Goal: Task Accomplishment & Management: Manage account settings

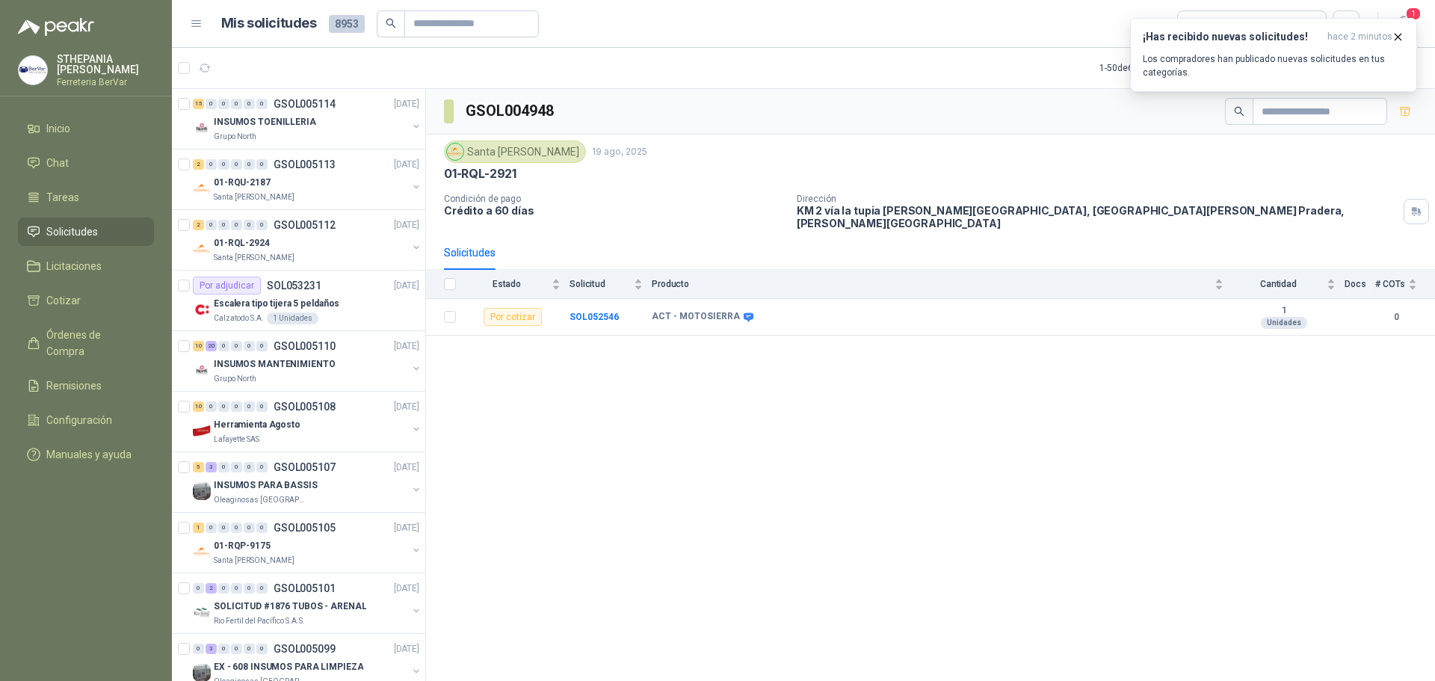
click at [1192, 67] on p "Los compradores han publicado nuevas solicitudes en tus categorías." at bounding box center [1274, 65] width 262 height 27
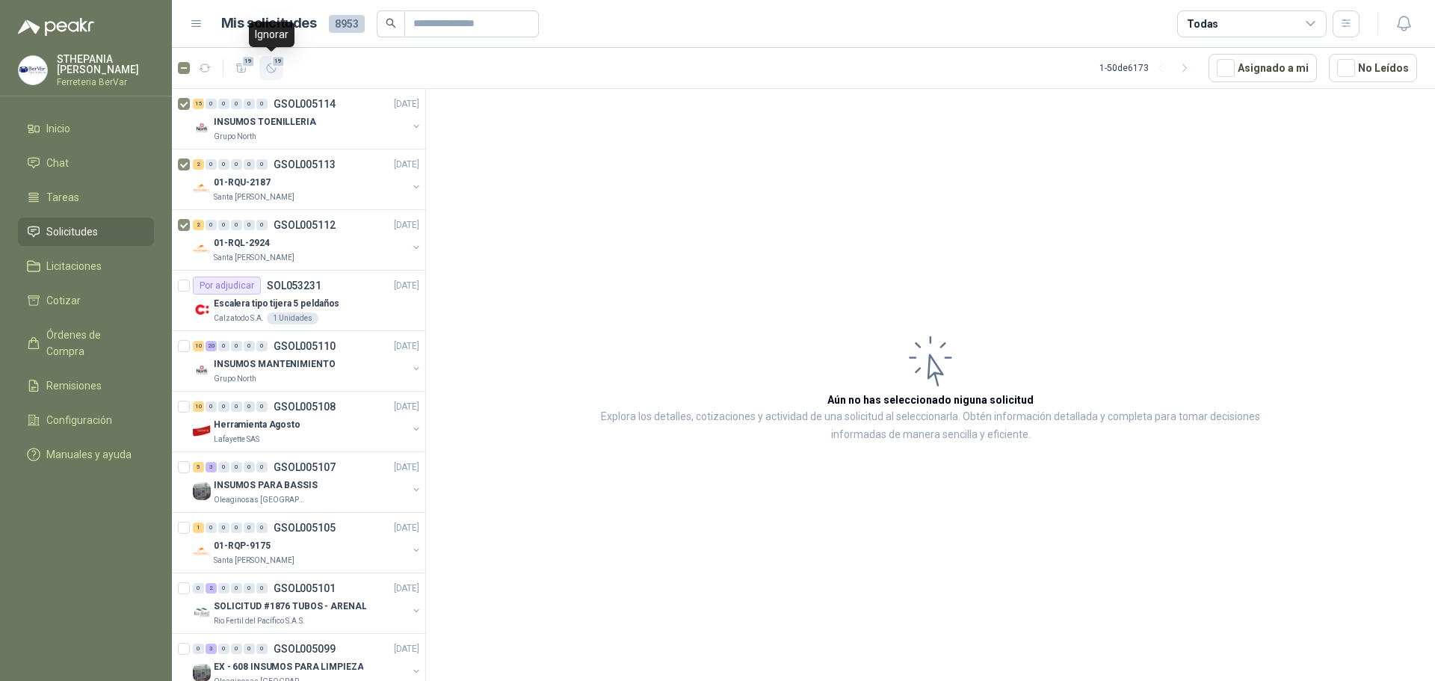
click at [277, 60] on span "19" at bounding box center [278, 61] width 14 height 12
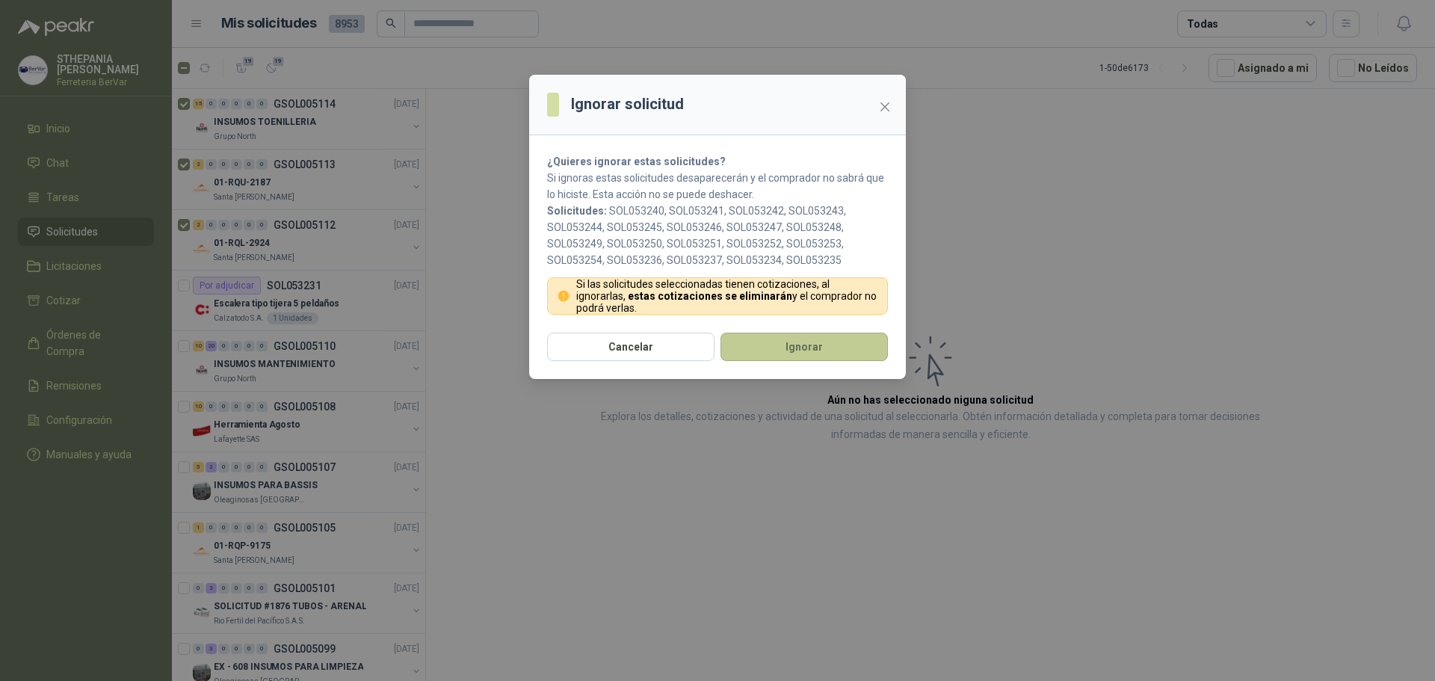
click at [800, 349] on button "Ignorar" at bounding box center [804, 347] width 167 height 28
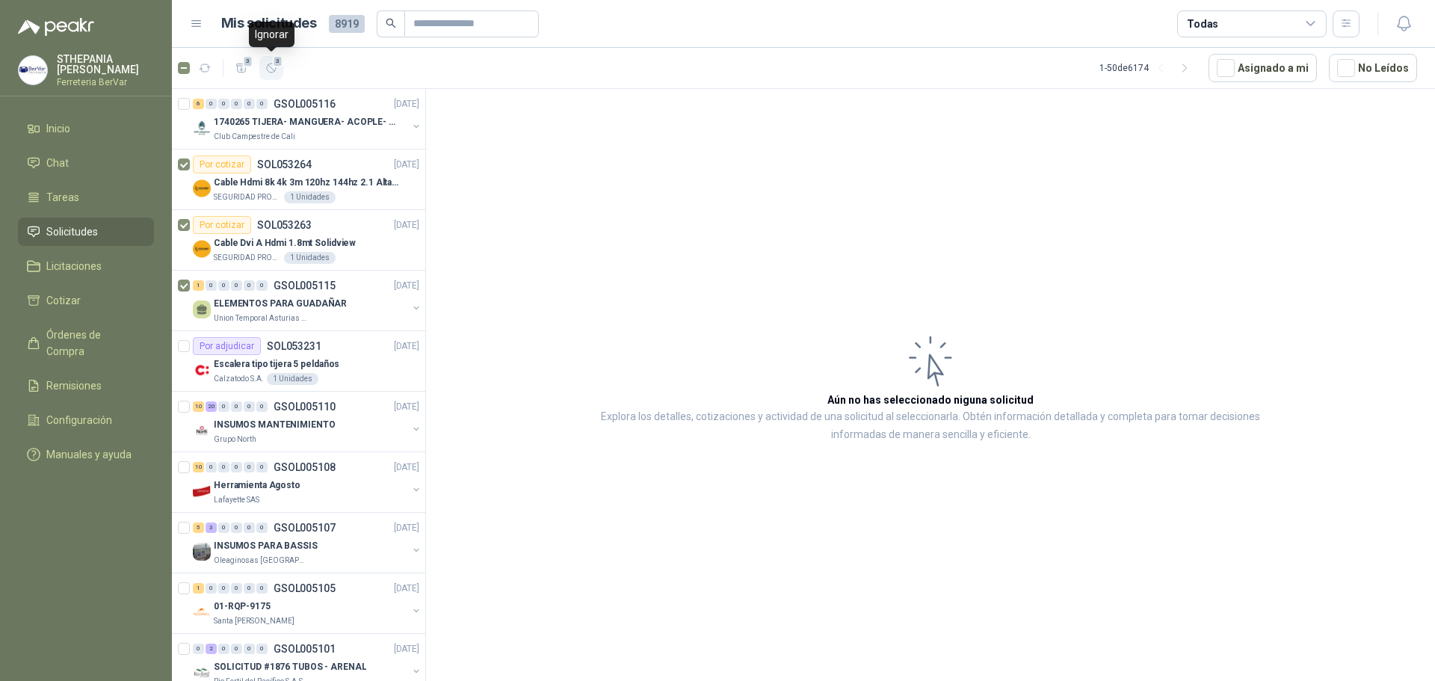
click at [280, 63] on span "3" at bounding box center [278, 61] width 10 height 12
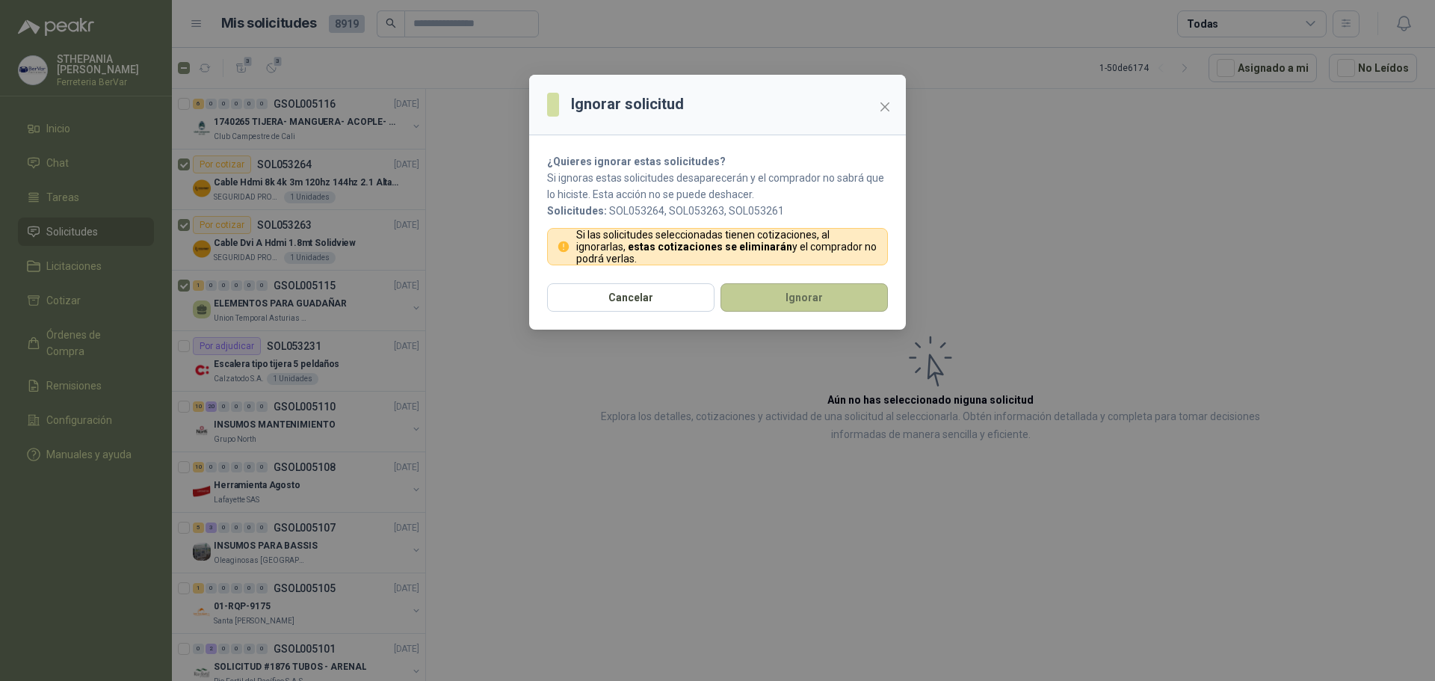
click at [766, 295] on button "Ignorar" at bounding box center [804, 297] width 167 height 28
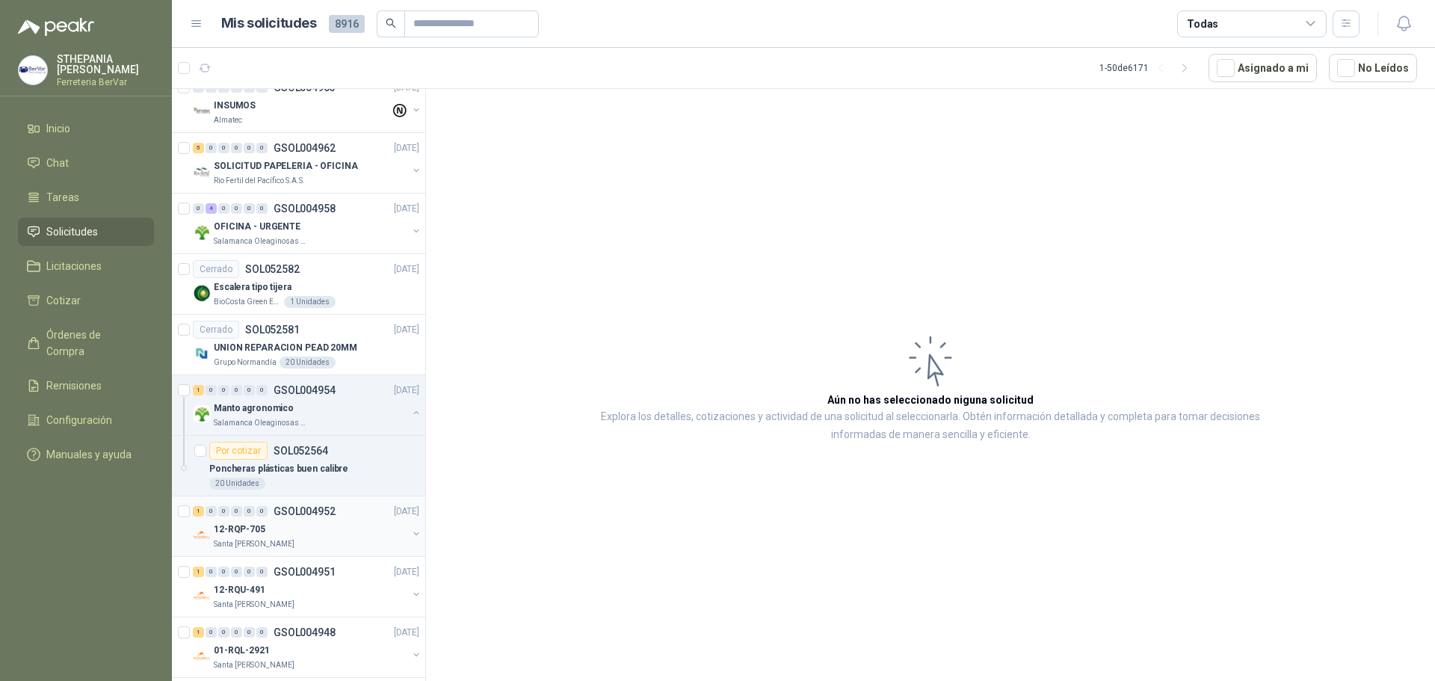
scroll to position [2524, 0]
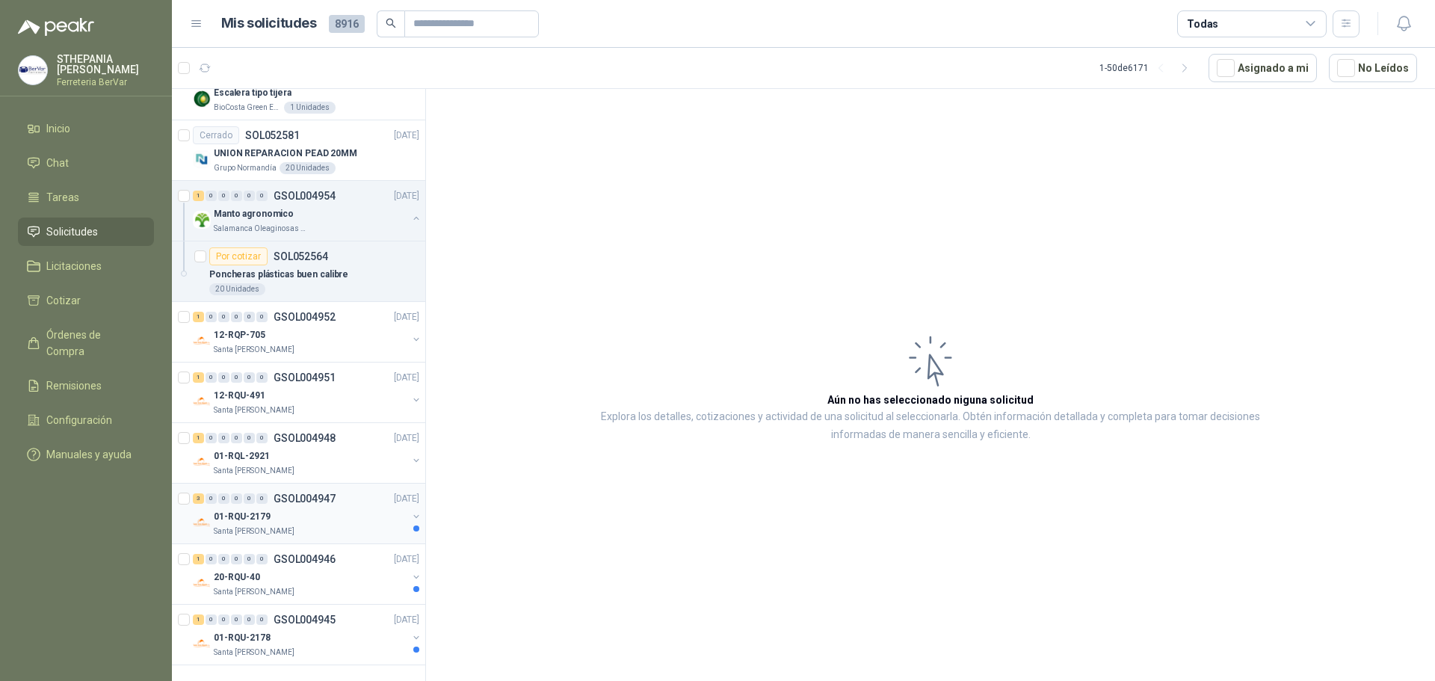
click at [319, 511] on div "01-RQU-2179" at bounding box center [311, 517] width 194 height 18
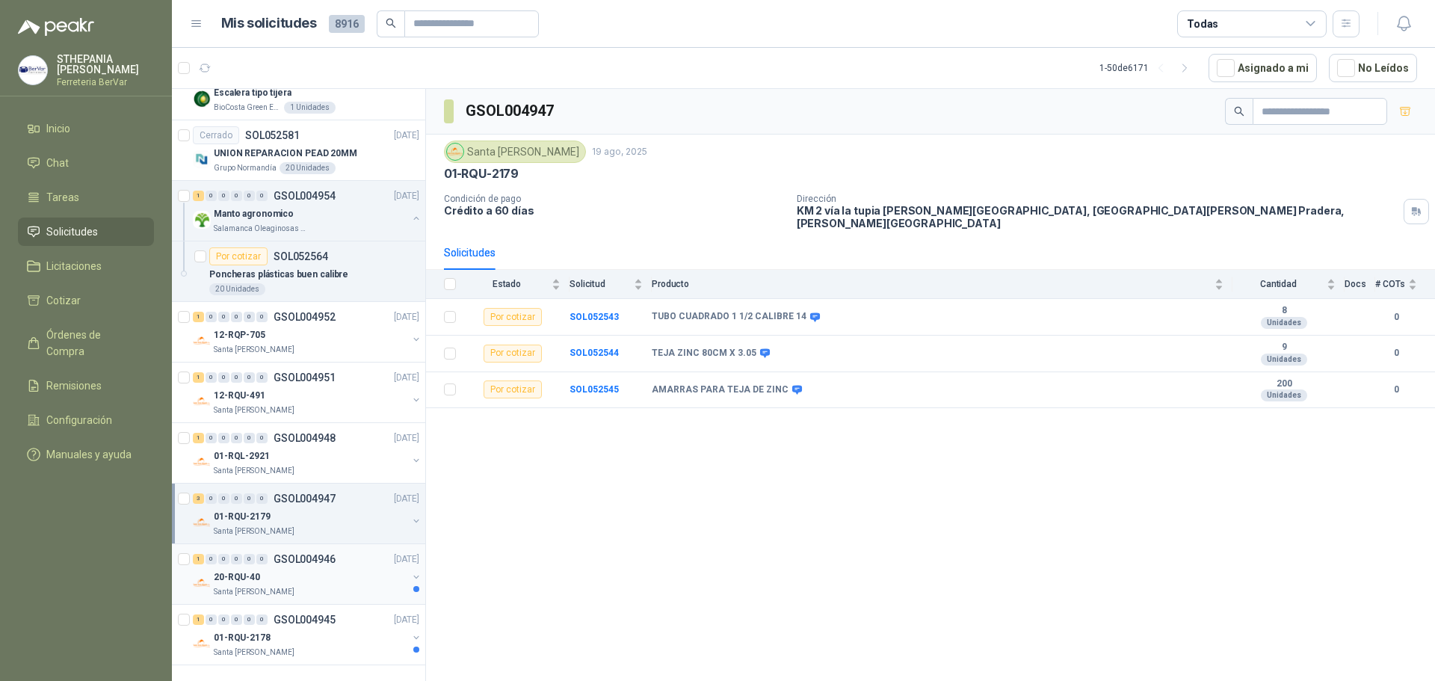
click at [337, 555] on link "1 0 0 0 0 0 GSOL004946 [DATE] 20-RQU-40 Santa [PERSON_NAME]" at bounding box center [307, 574] width 229 height 48
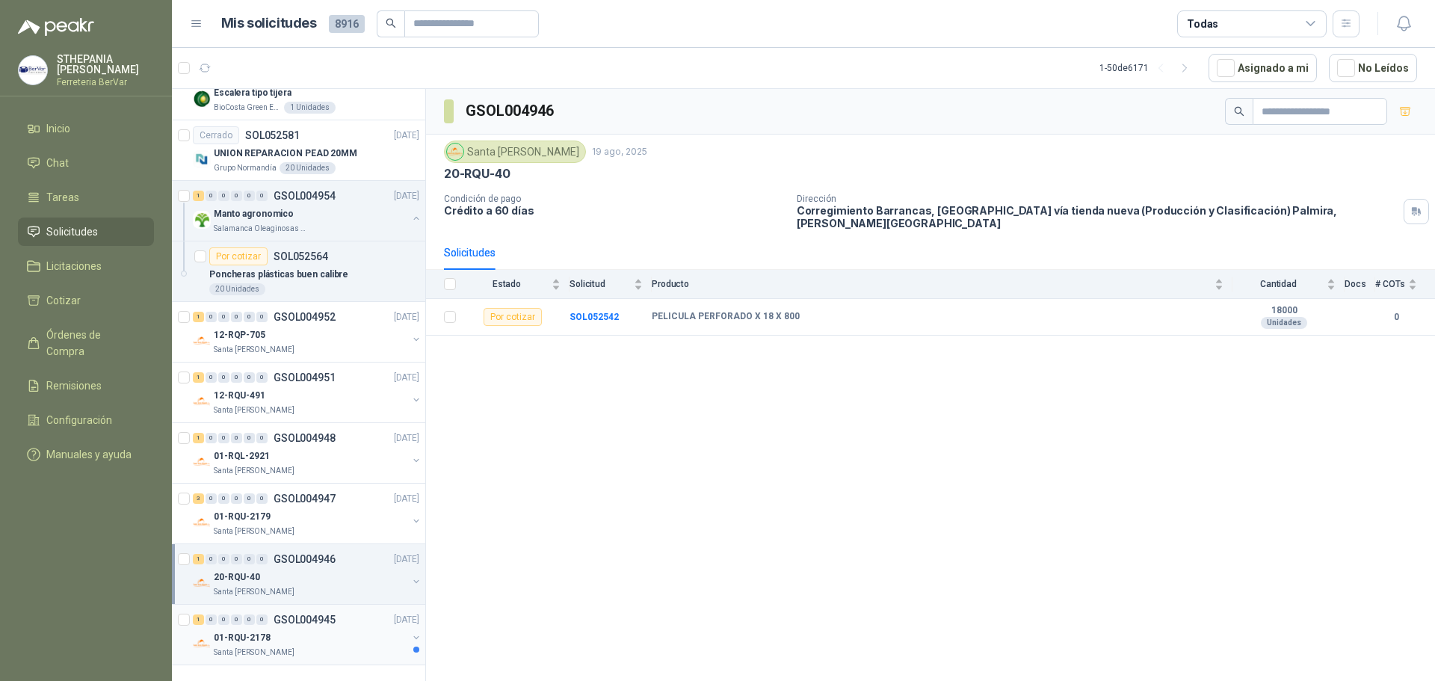
click at [331, 629] on div "01-RQU-2178" at bounding box center [311, 638] width 194 height 18
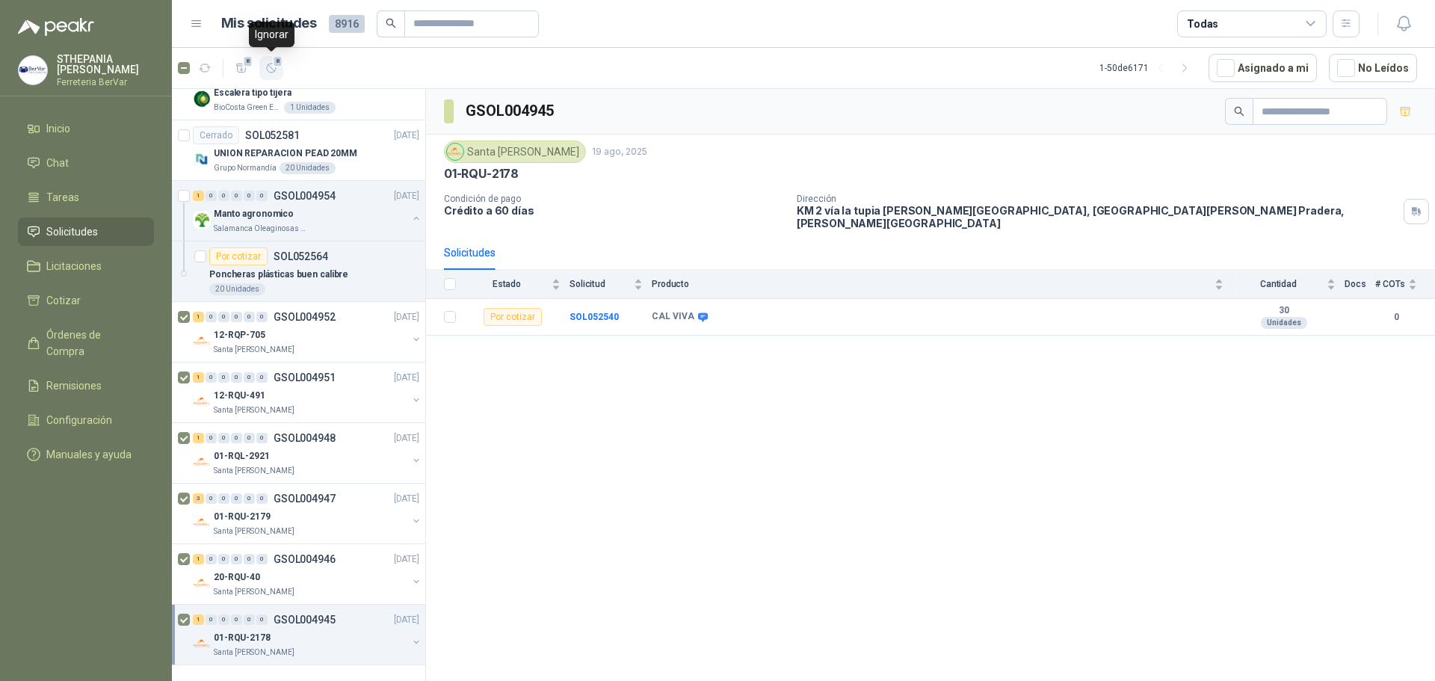
click at [279, 70] on button "8" at bounding box center [271, 68] width 24 height 24
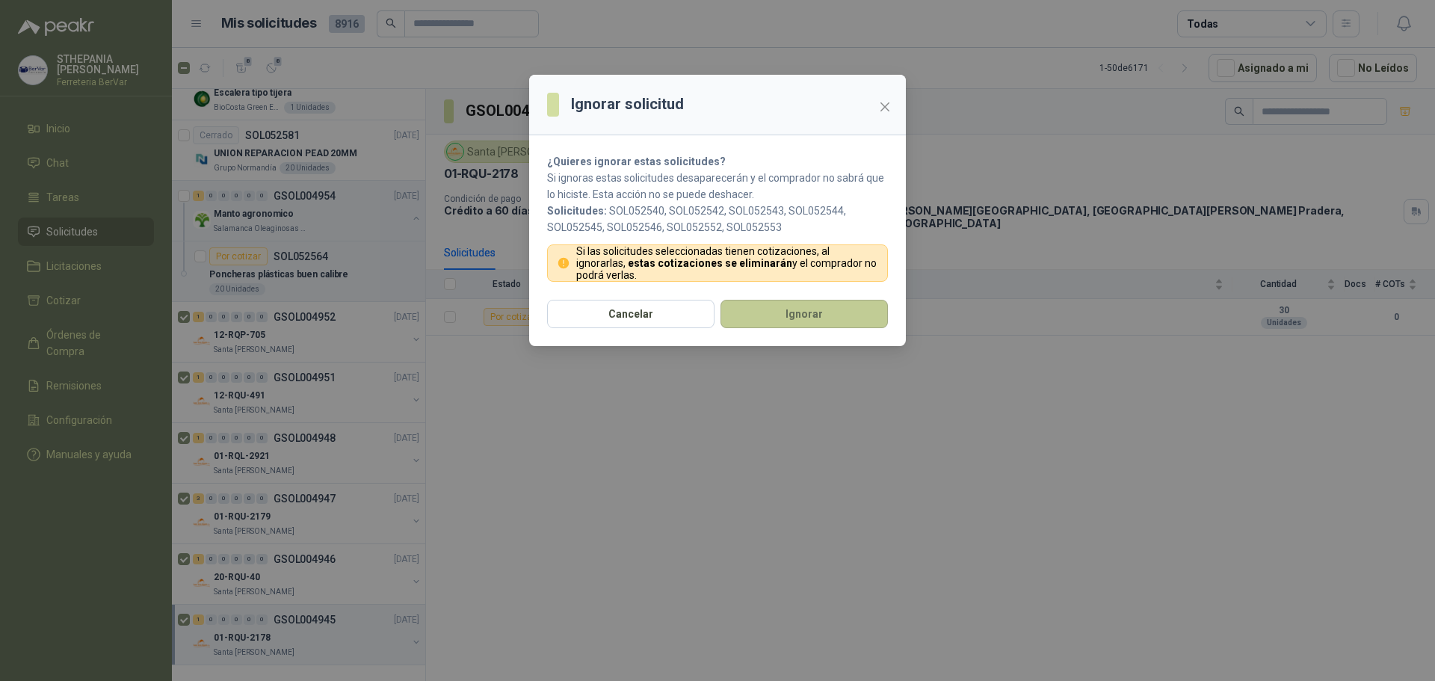
click at [798, 304] on button "Ignorar" at bounding box center [804, 314] width 167 height 28
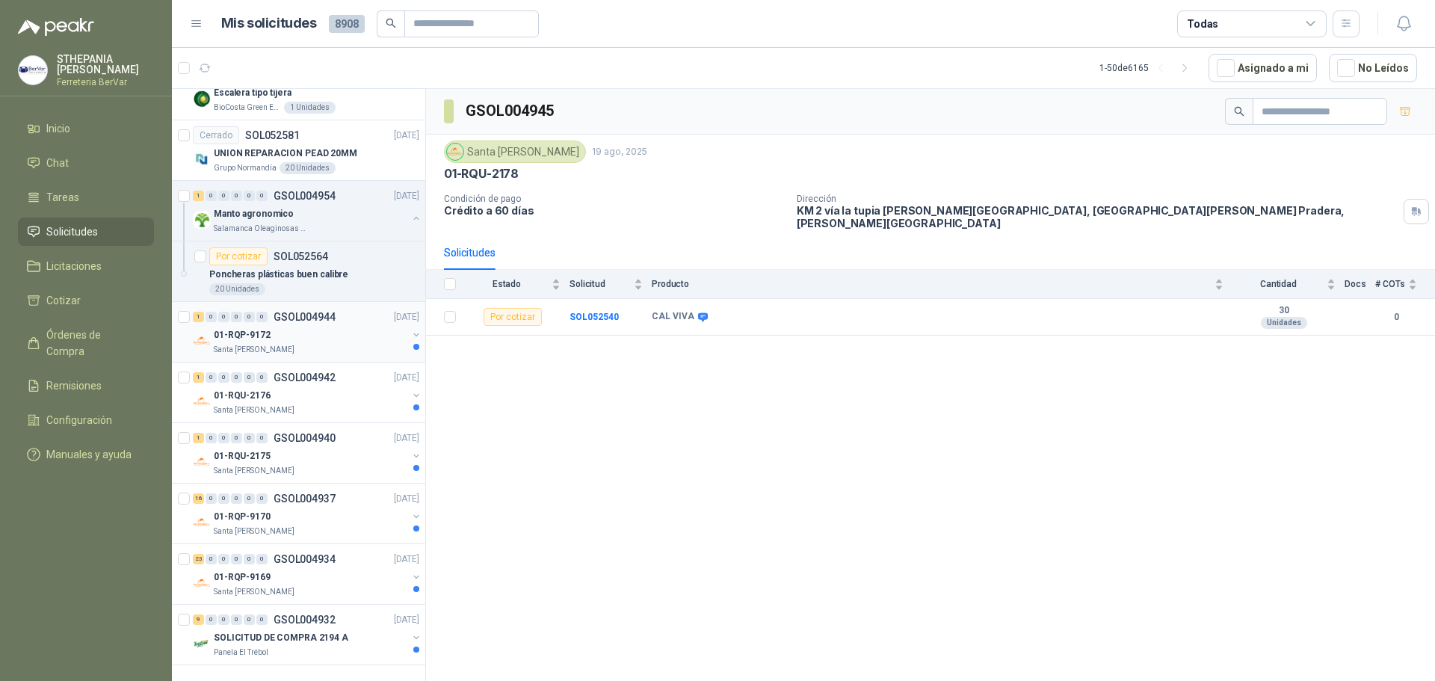
click at [298, 326] on div "01-RQP-9172" at bounding box center [311, 335] width 194 height 18
click at [273, 447] on div "01-RQU-2175" at bounding box center [311, 456] width 194 height 18
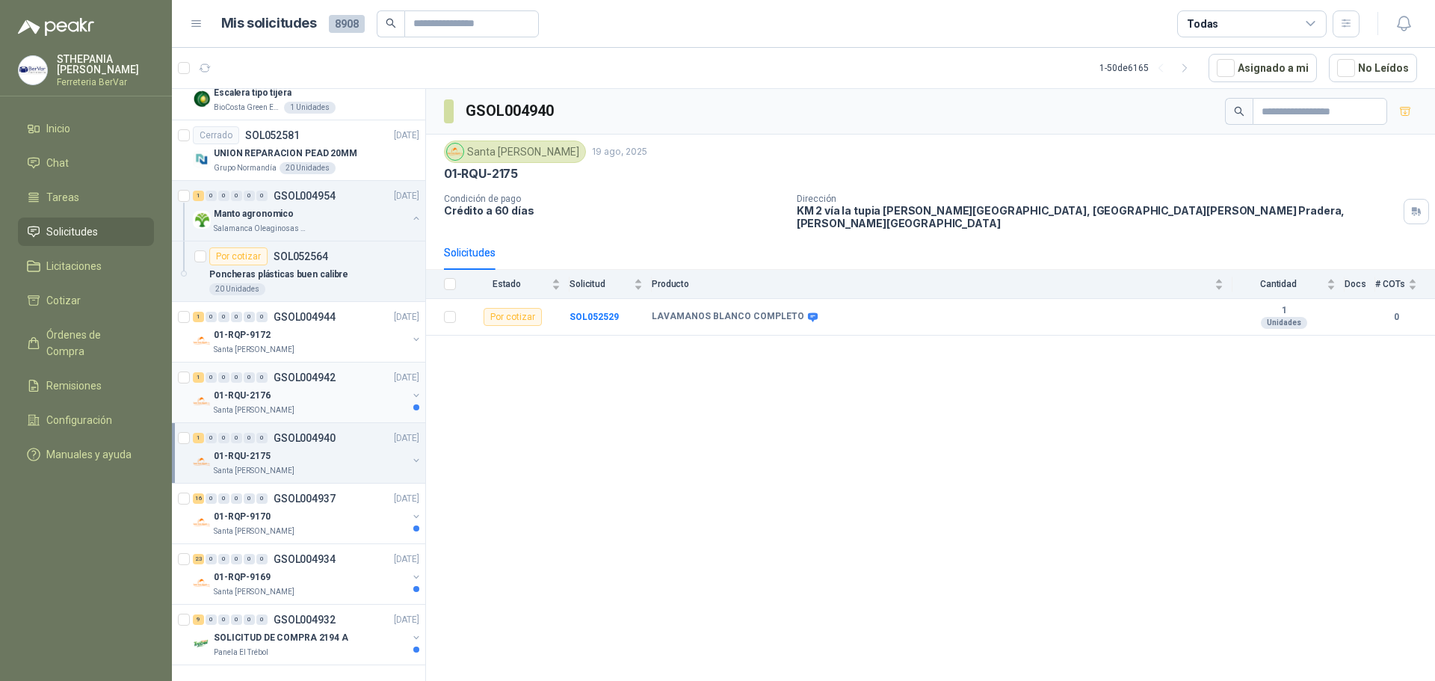
click at [322, 390] on div "01-RQU-2176" at bounding box center [311, 395] width 194 height 18
click at [268, 508] on div "01-RQP-9170" at bounding box center [311, 517] width 194 height 18
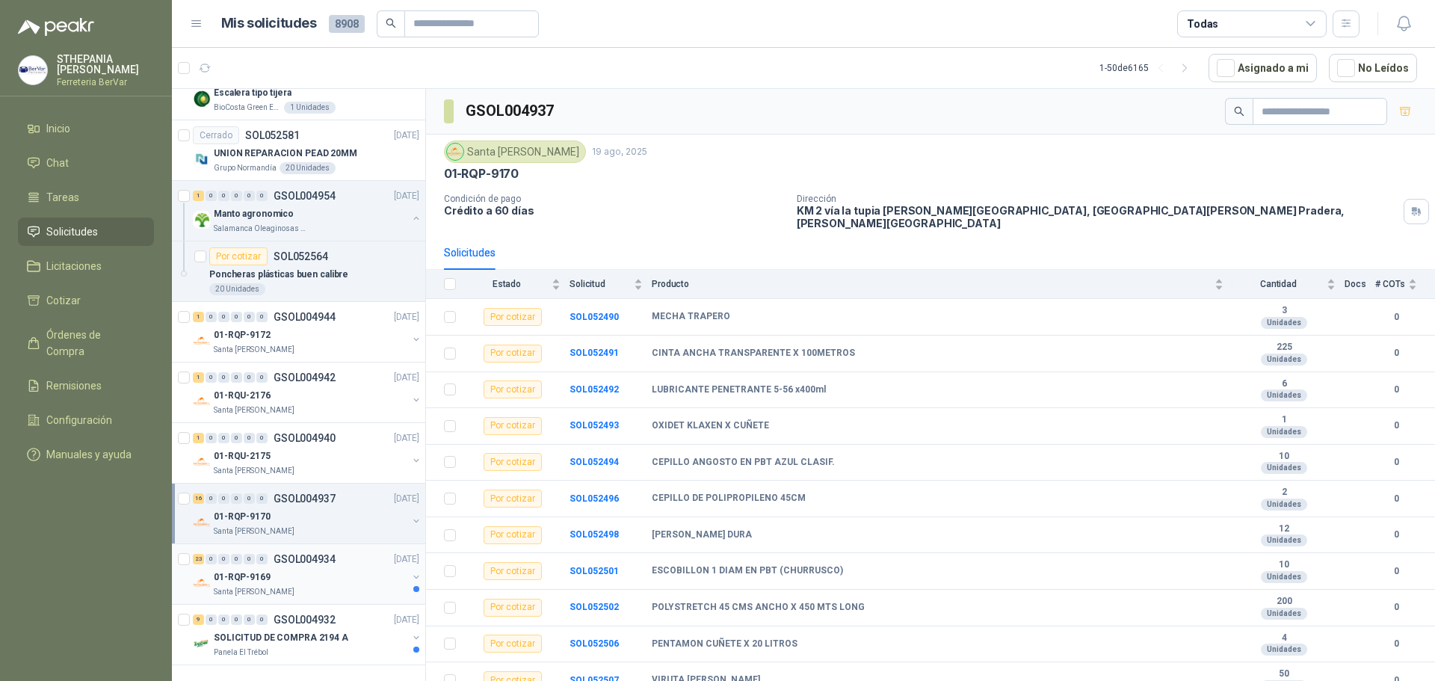
click at [287, 568] on div "01-RQP-9169" at bounding box center [311, 577] width 194 height 18
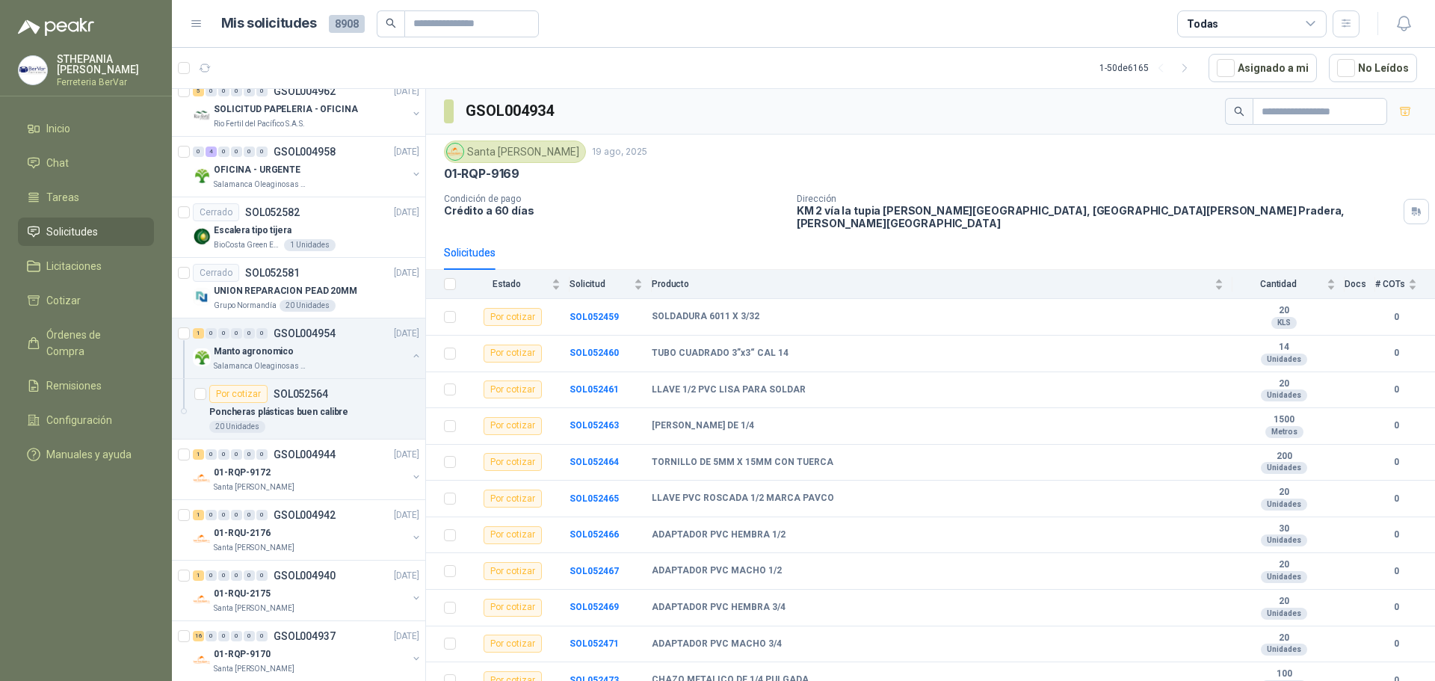
scroll to position [2524, 0]
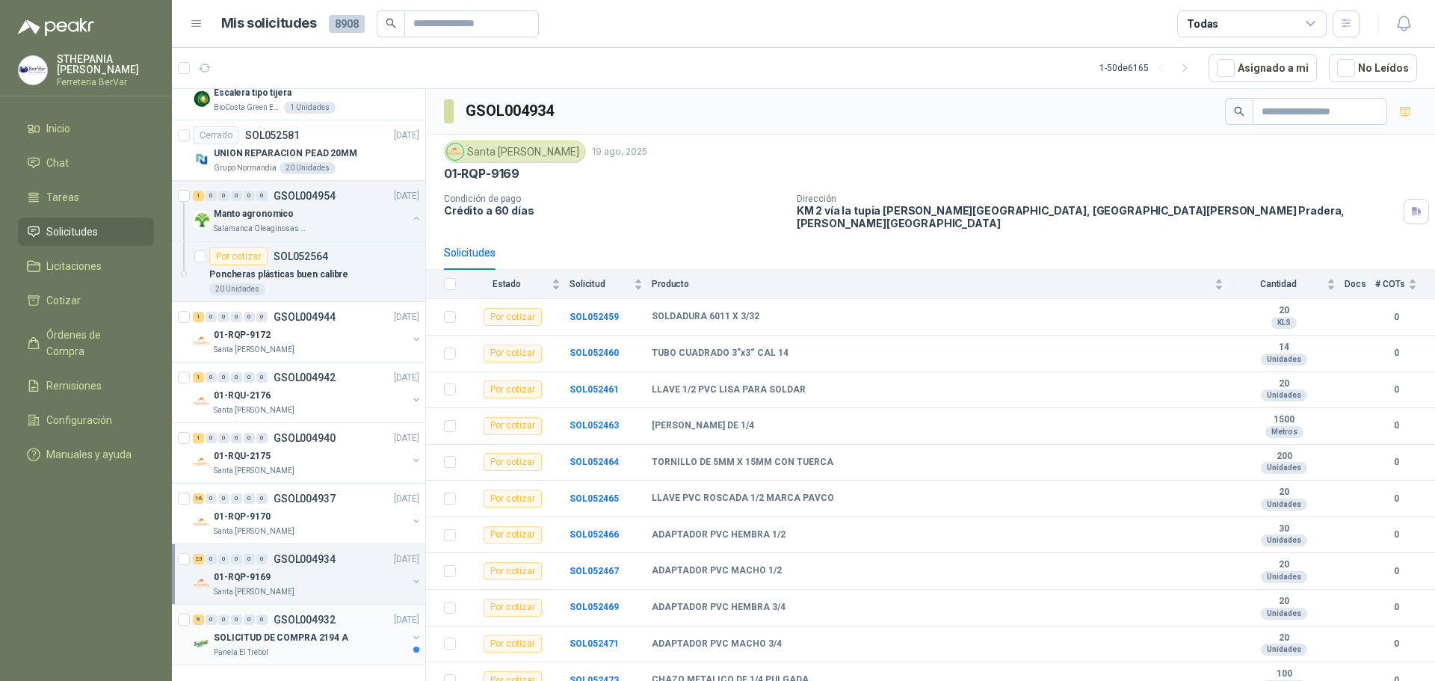
click at [317, 631] on p "SOLICITUD DE COMPRA 2194 A" at bounding box center [281, 638] width 135 height 14
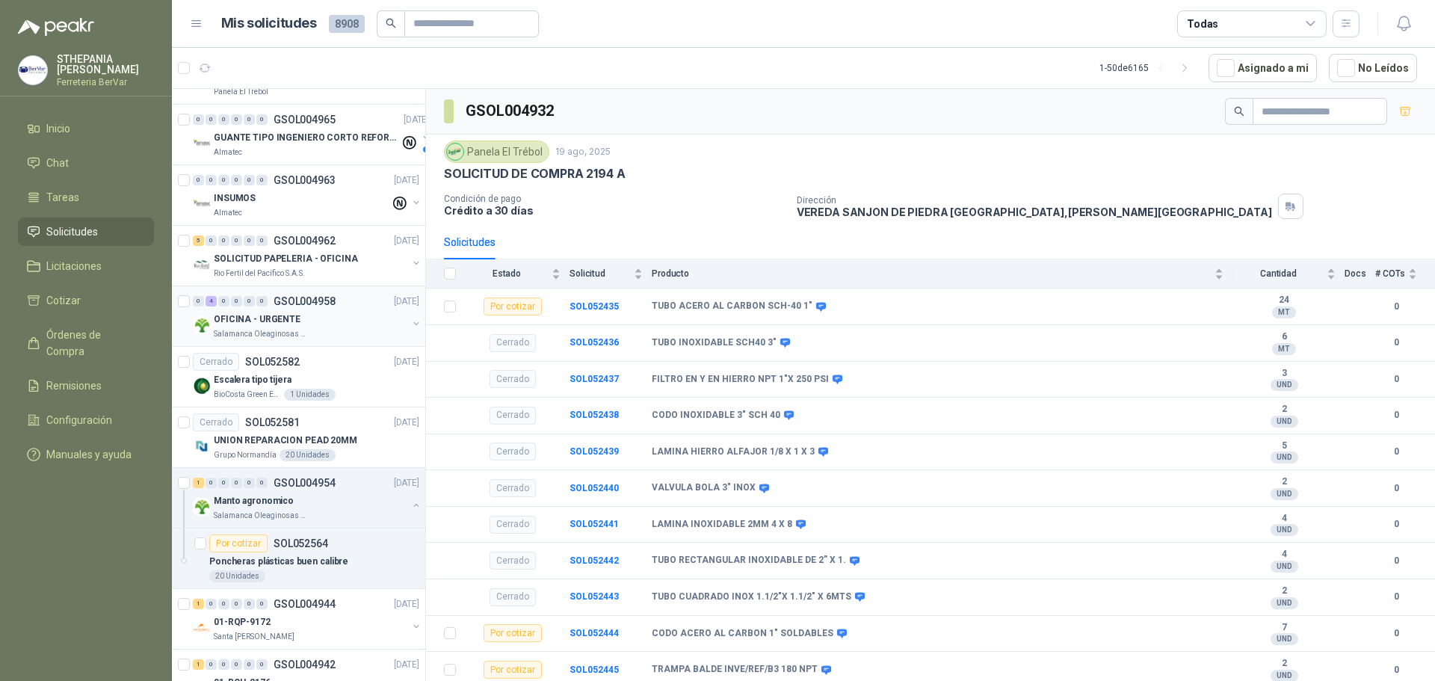
scroll to position [2299, 0]
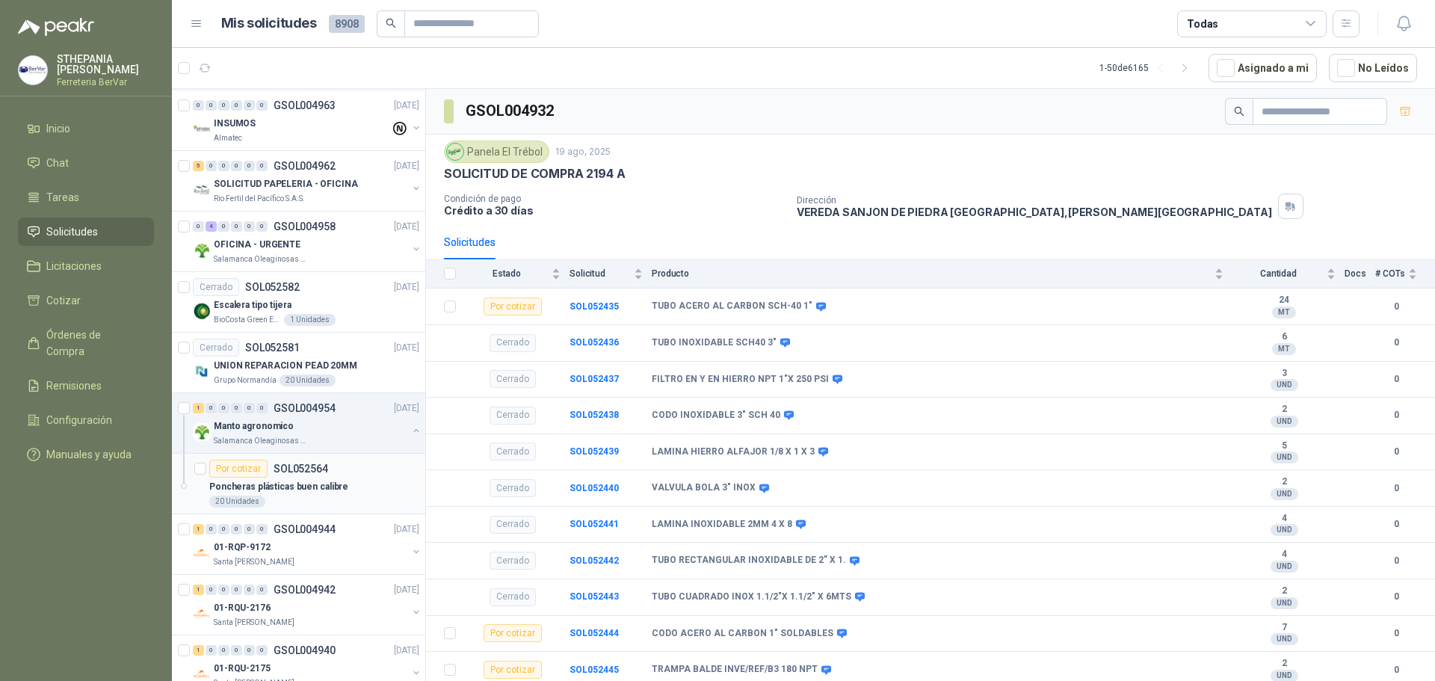
click at [268, 475] on div "Por cotizar SOL052564" at bounding box center [268, 469] width 119 height 18
